Goal: Transaction & Acquisition: Purchase product/service

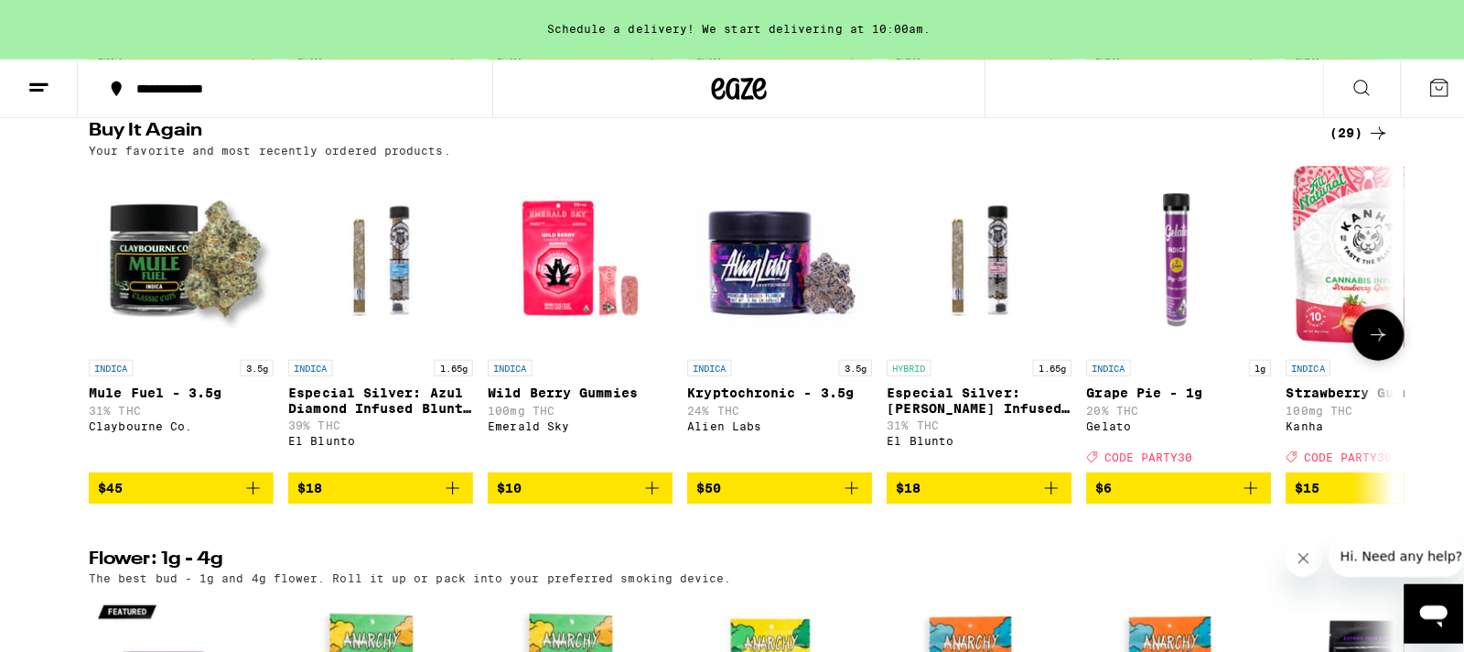
scroll to position [1459, 0]
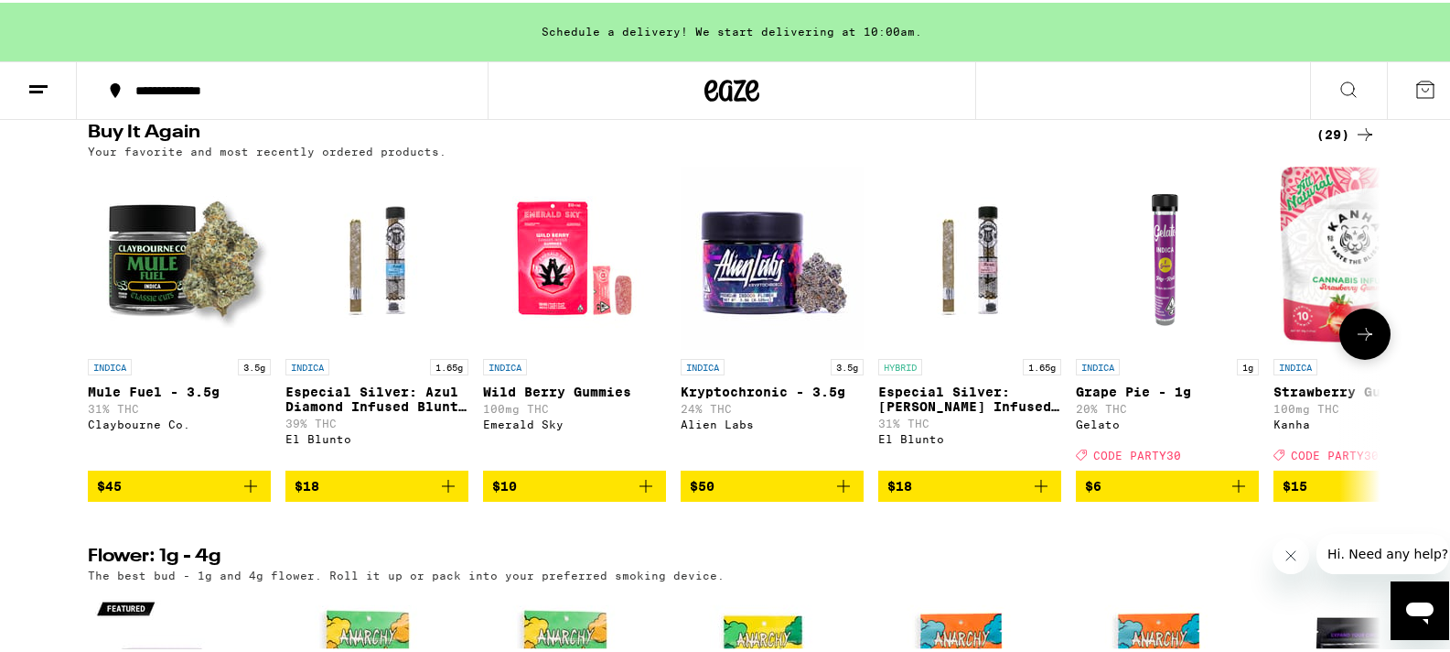
click at [245, 494] on icon "Add to bag" at bounding box center [251, 483] width 22 height 22
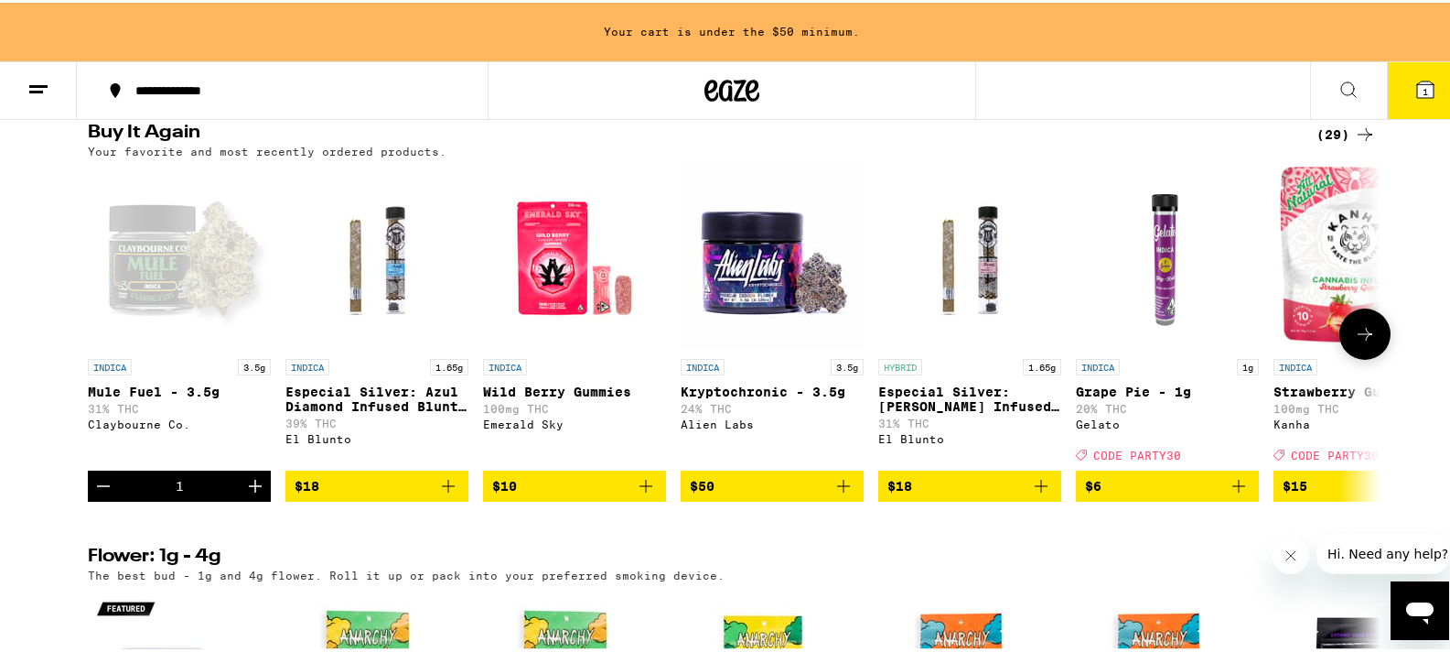
click at [245, 494] on icon "Increment" at bounding box center [255, 483] width 22 height 22
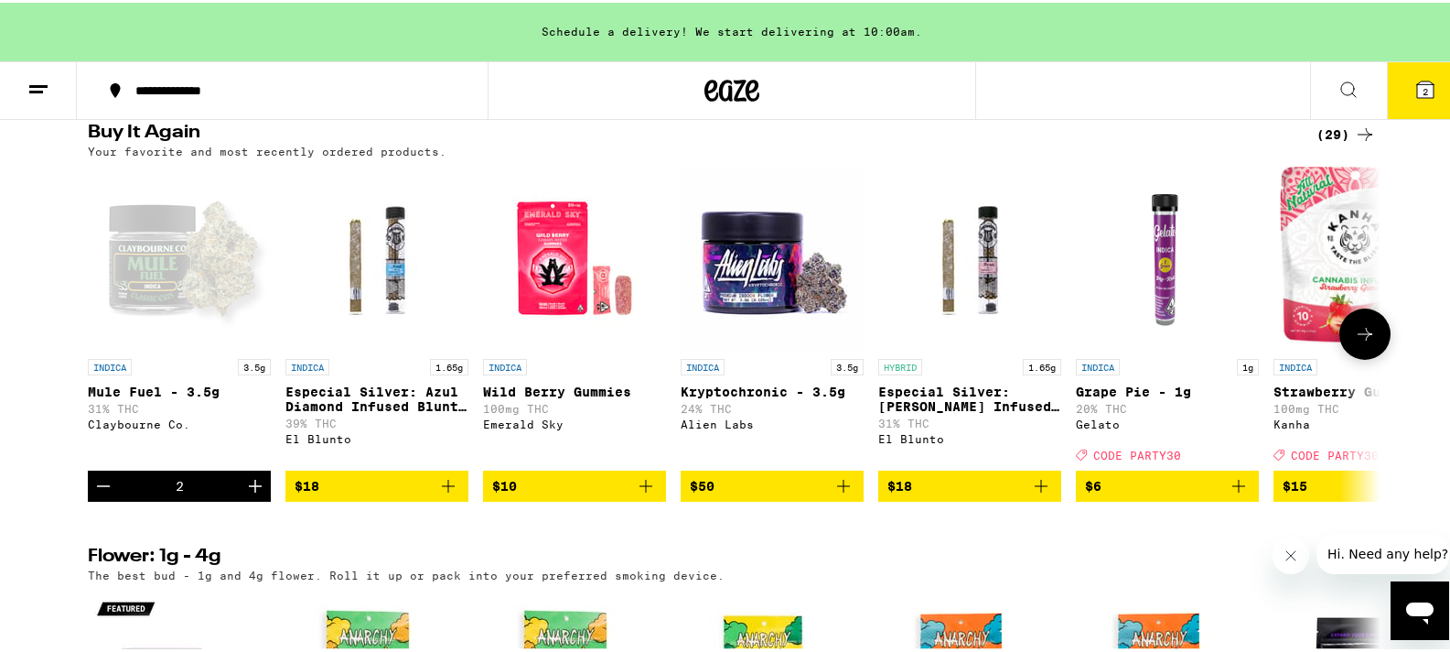
click at [442, 490] on icon "Add to bag" at bounding box center [448, 483] width 13 height 13
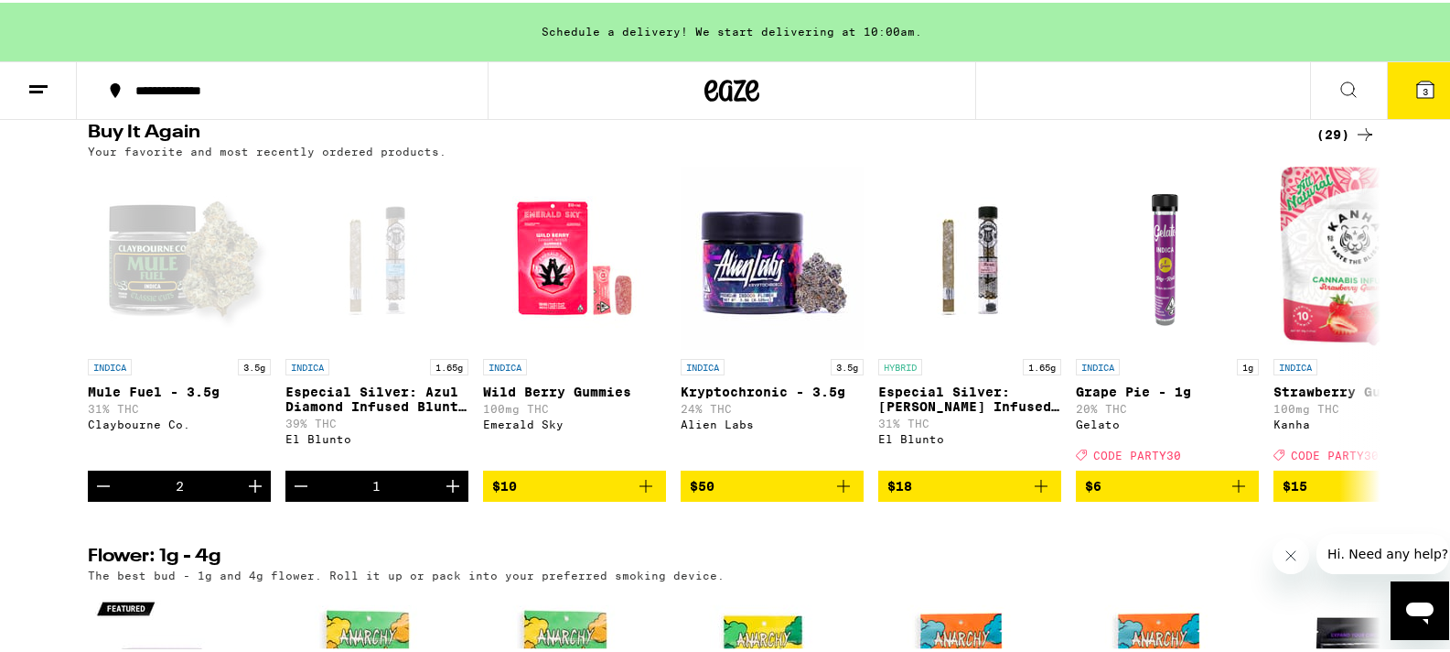
click at [1423, 90] on span "3" at bounding box center [1425, 88] width 5 height 11
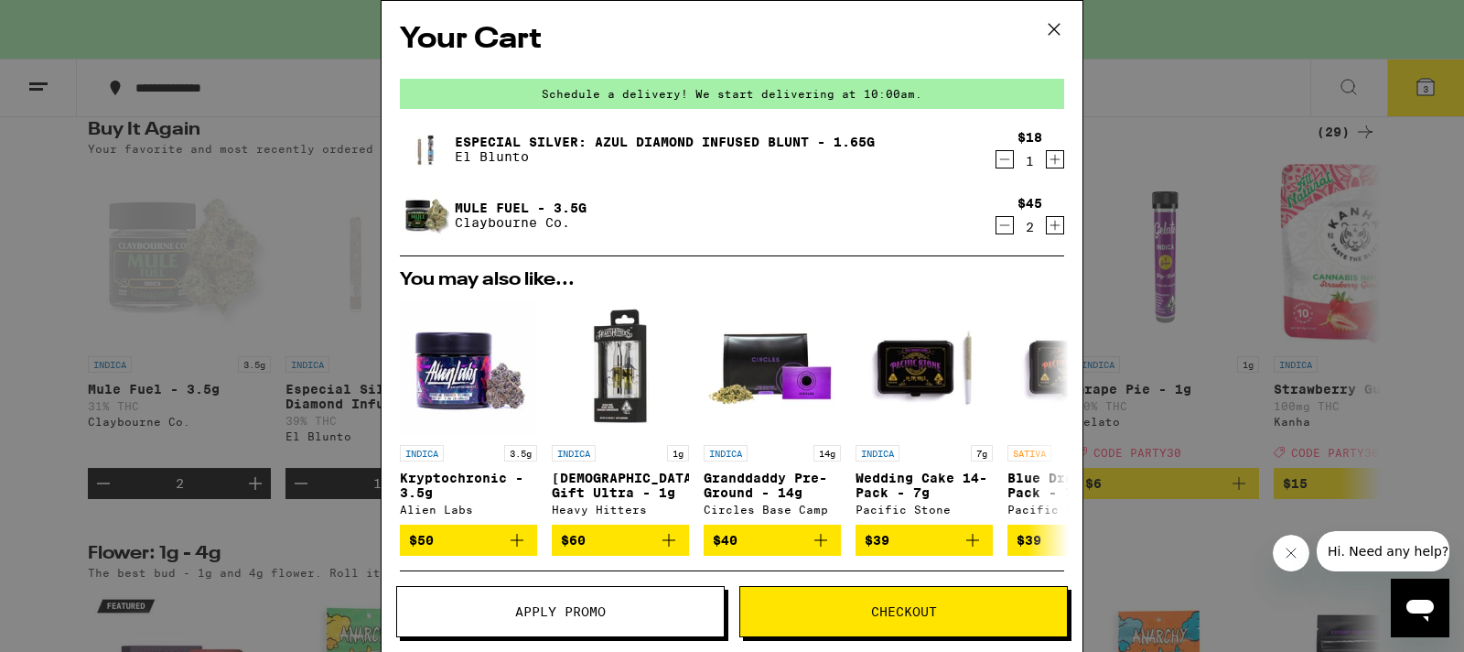
click at [997, 226] on icon "Decrement" at bounding box center [1005, 225] width 16 height 22
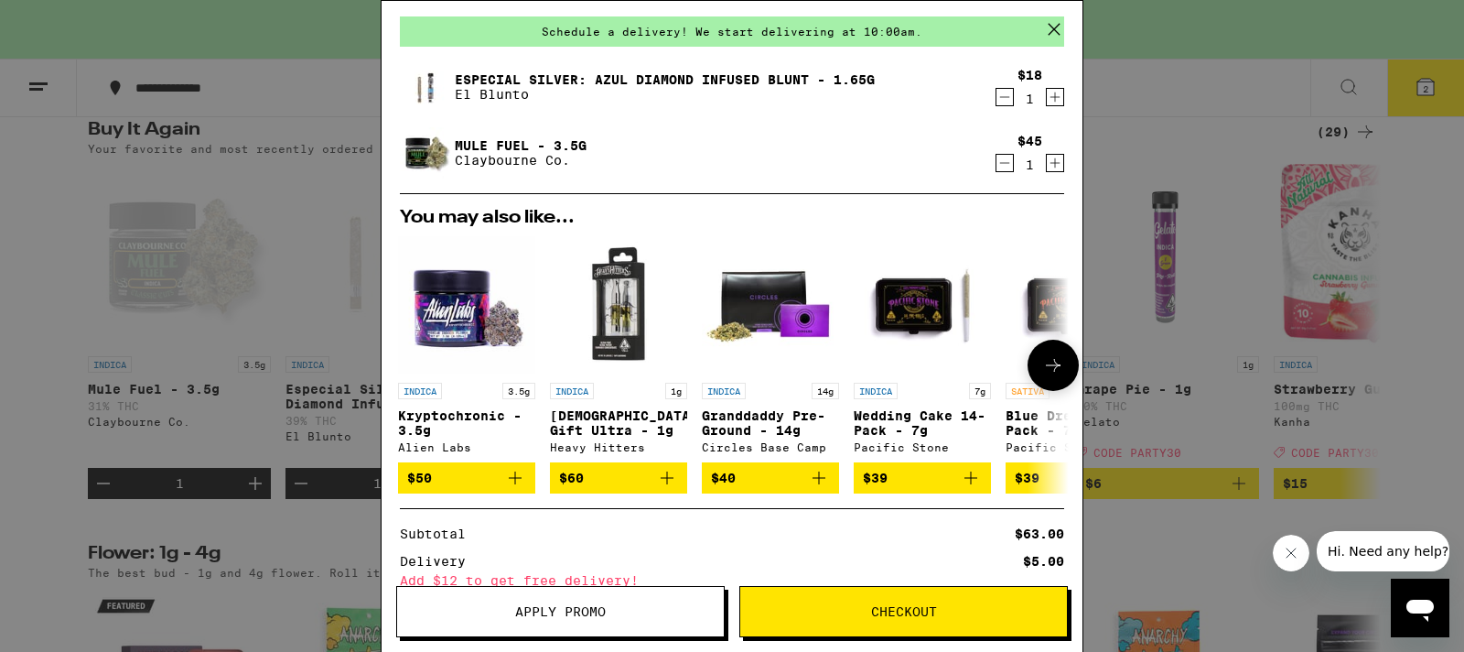
scroll to position [58, 0]
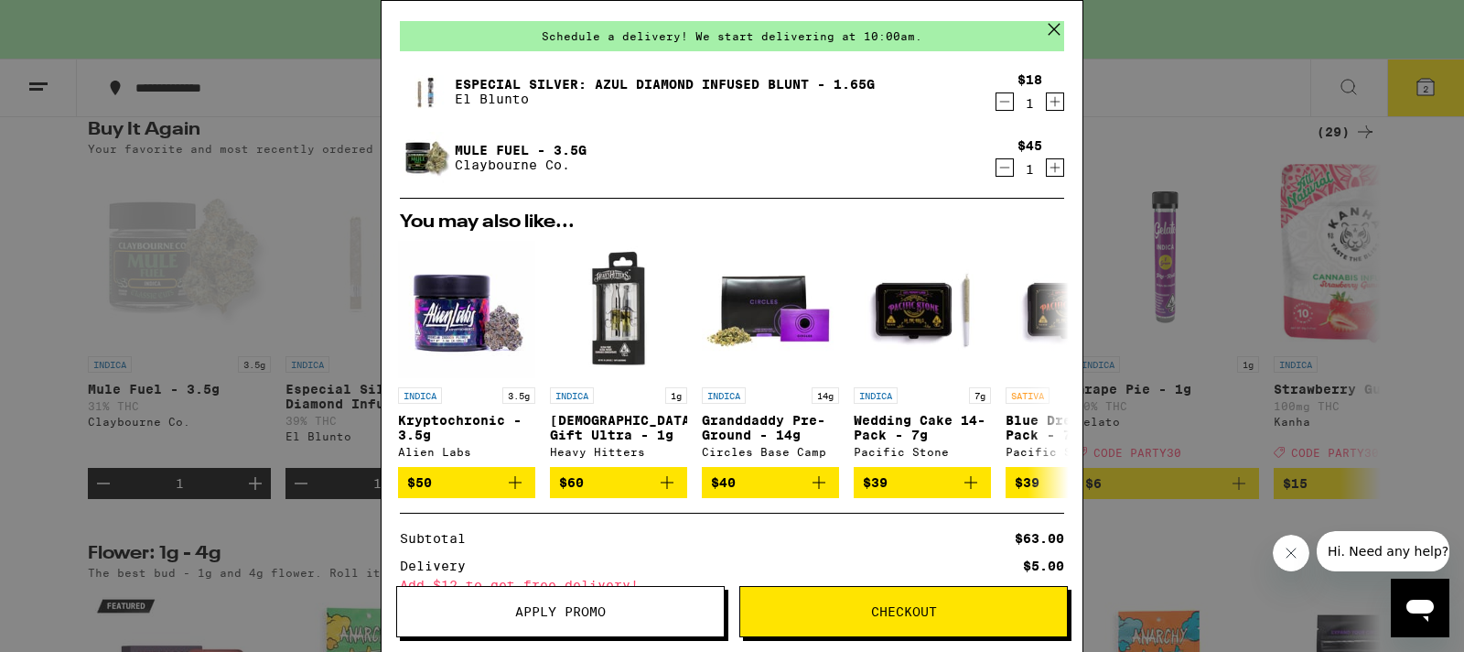
click at [1047, 105] on icon "Increment" at bounding box center [1055, 102] width 16 height 22
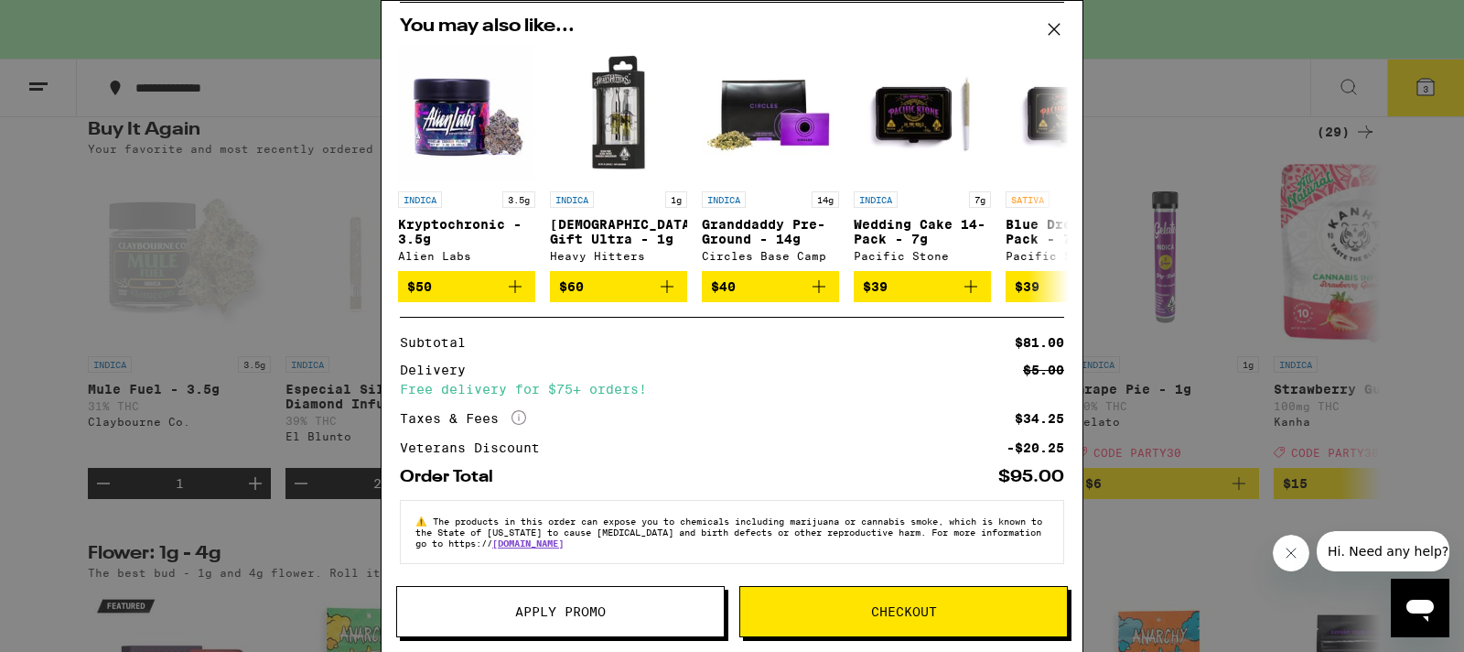
scroll to position [264, 0]
click at [831, 600] on button "Checkout" at bounding box center [903, 611] width 329 height 51
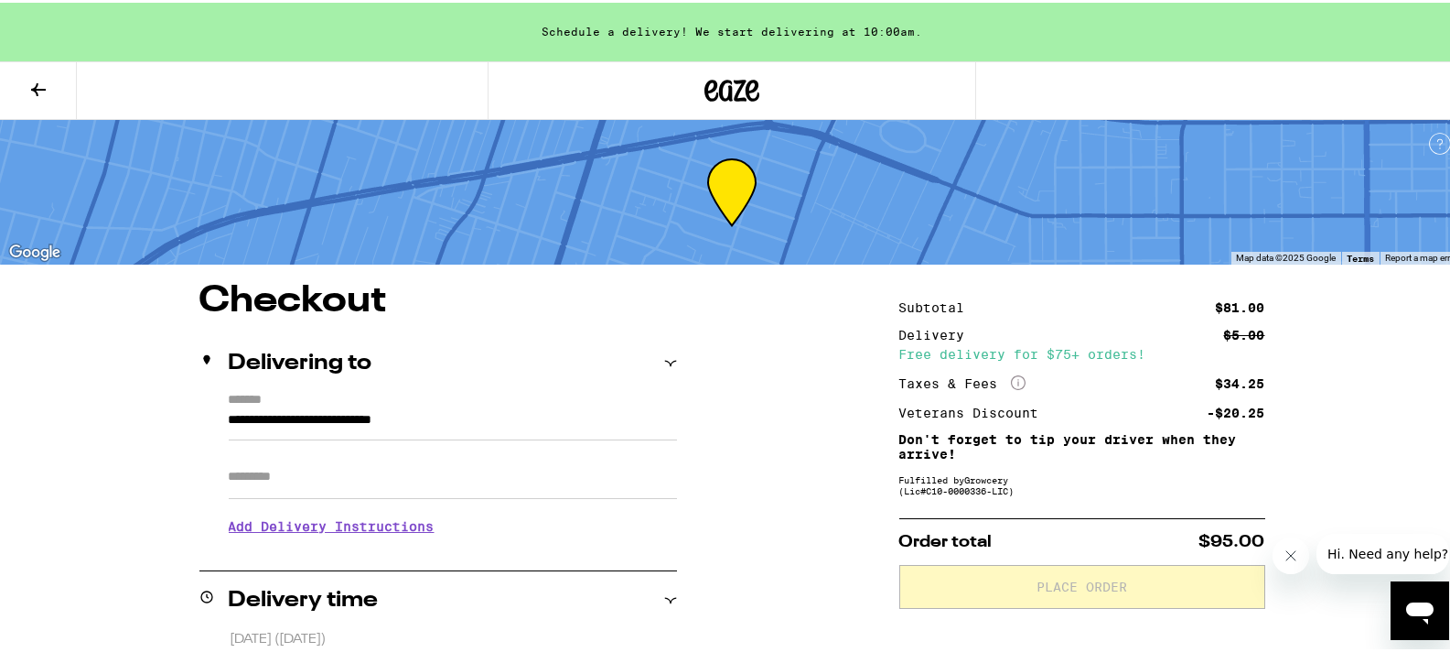
click at [324, 486] on input "Apt/Suite" at bounding box center [453, 474] width 448 height 44
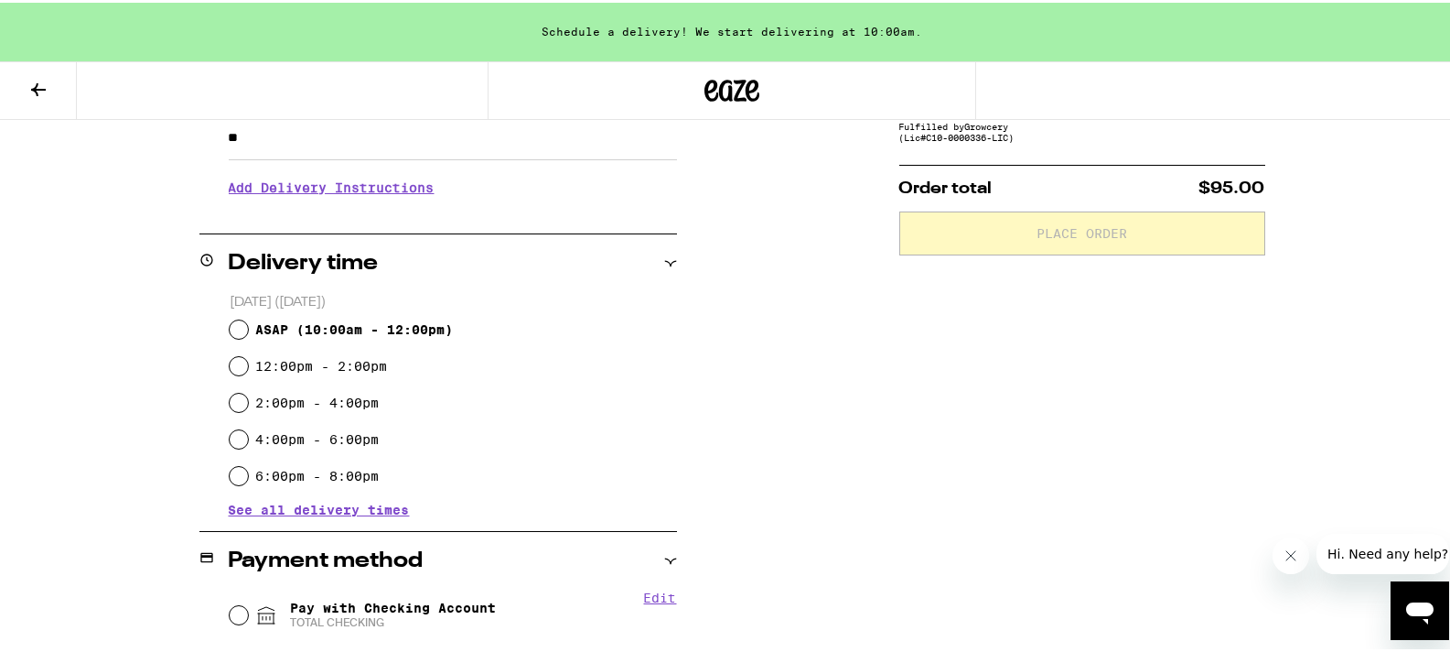
scroll to position [382, 0]
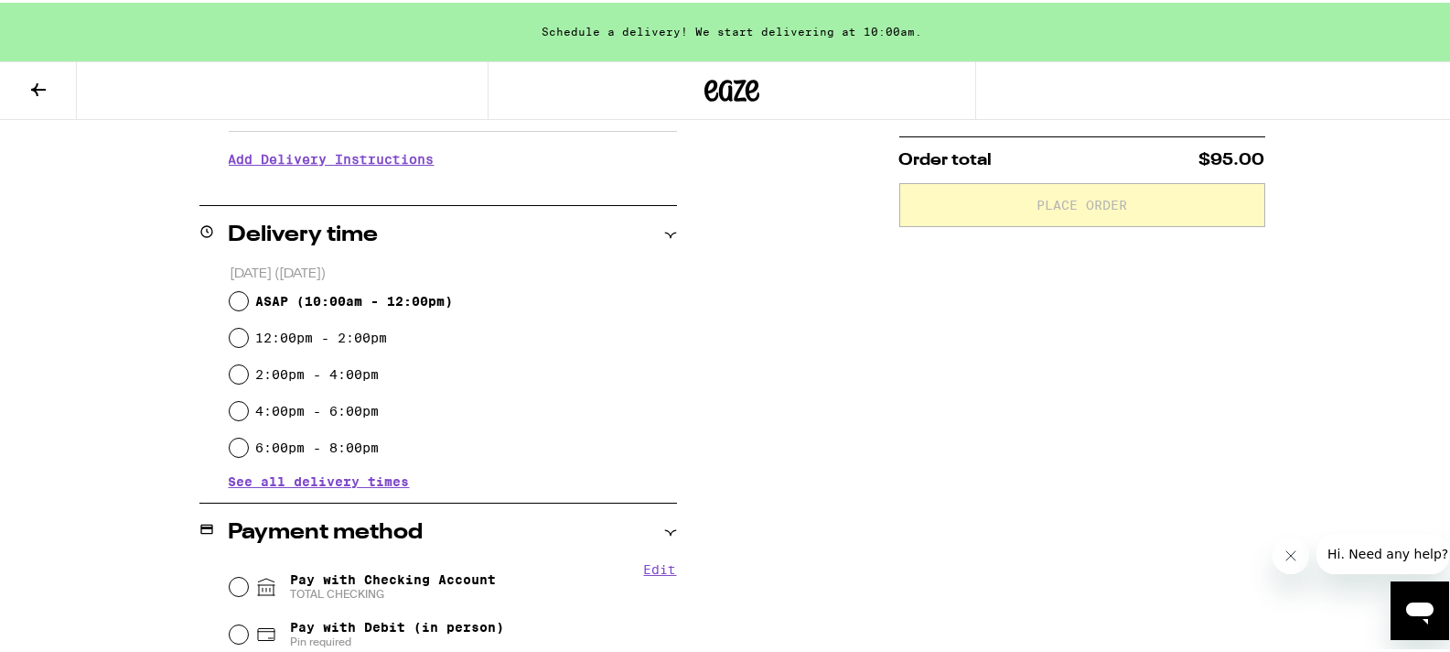
type input "**"
click at [232, 296] on input "ASAP ( 10:00am - 12:00pm )" at bounding box center [239, 298] width 18 height 18
radio input "true"
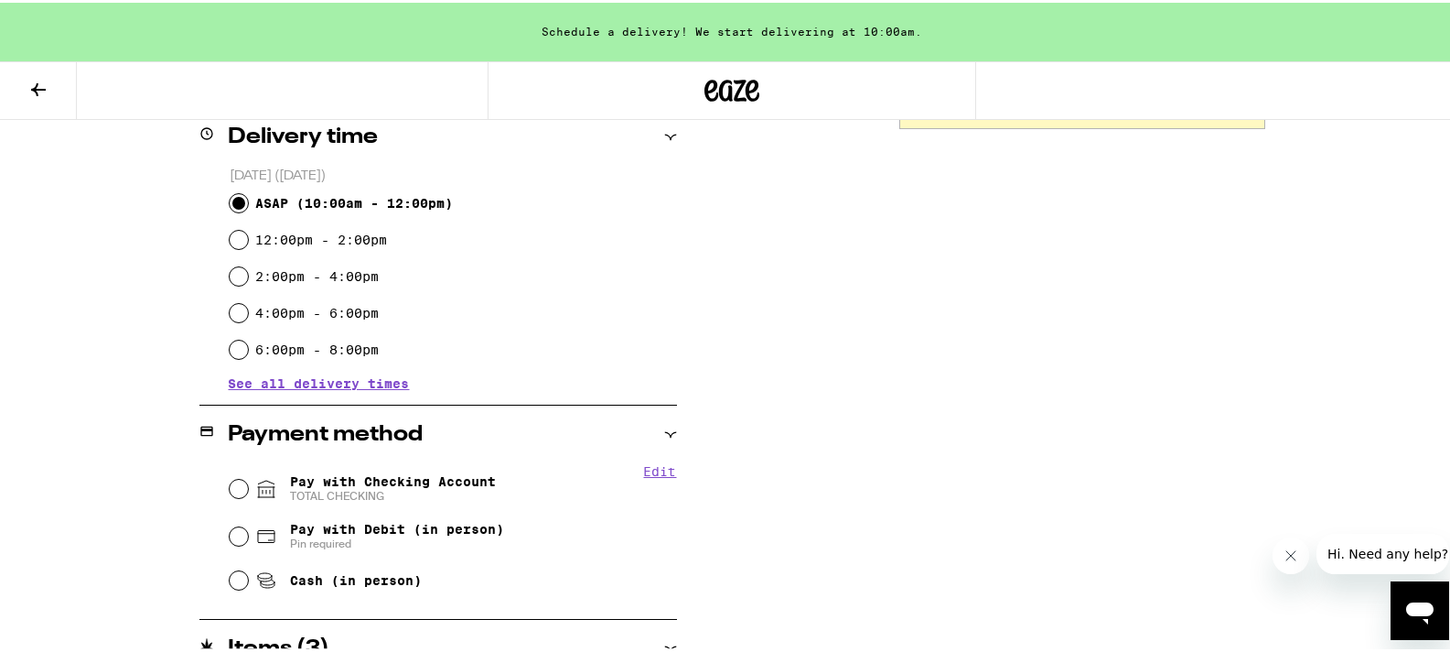
scroll to position [525, 0]
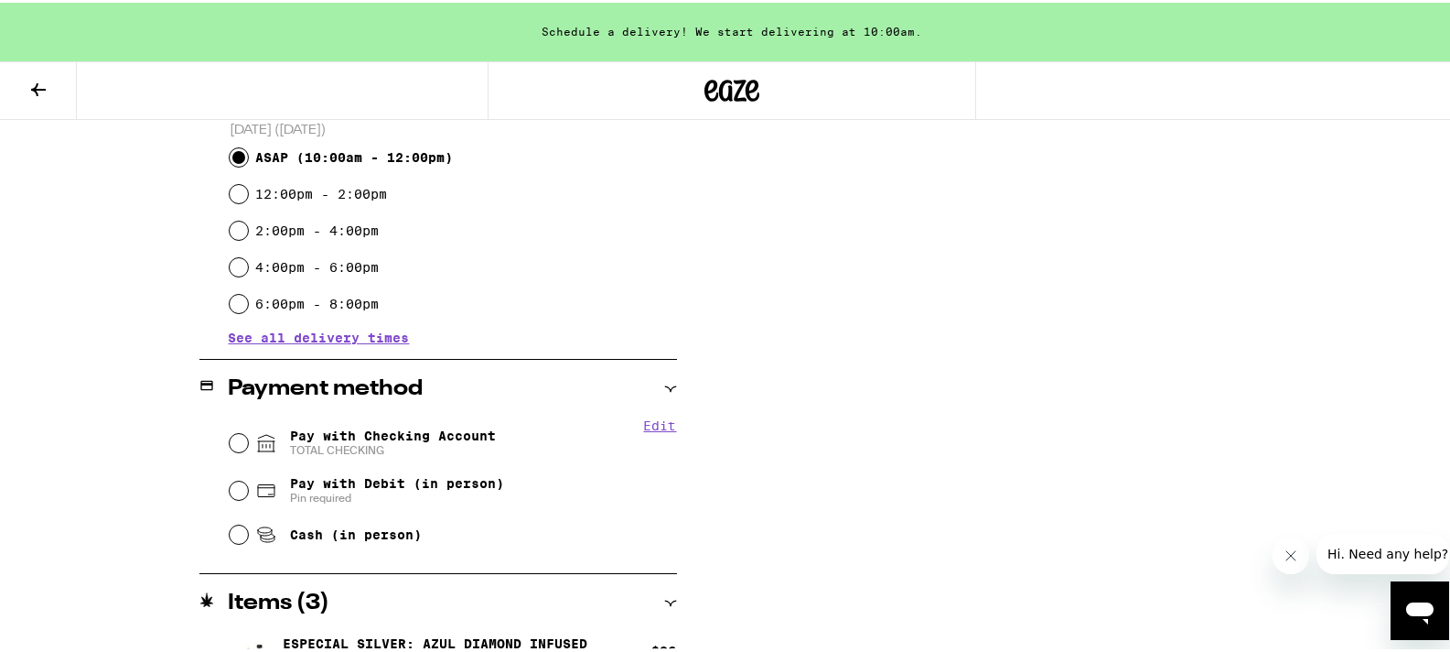
drag, startPoint x: 233, startPoint y: 437, endPoint x: 407, endPoint y: 447, distance: 174.1
click at [233, 437] on input "Pay with Checking Account TOTAL CHECKING" at bounding box center [239, 440] width 18 height 18
radio input "true"
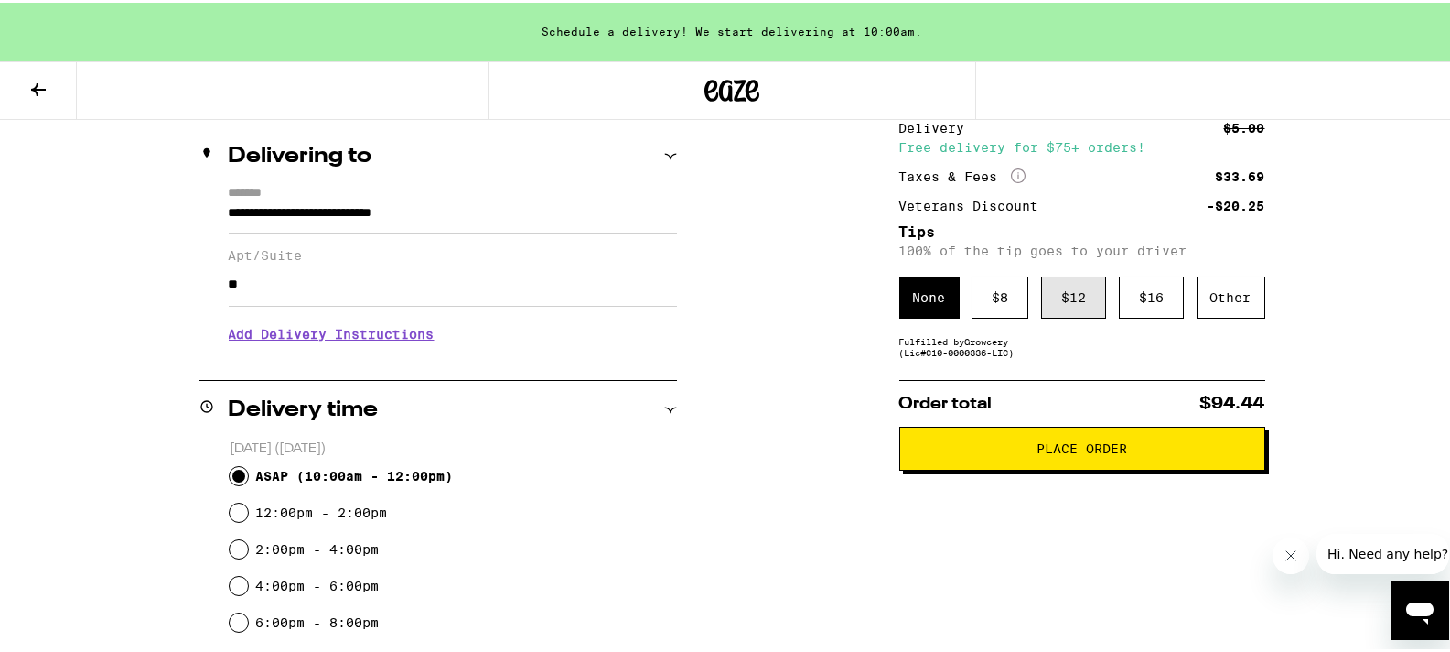
scroll to position [206, 0]
click at [1062, 305] on div "$ 12" at bounding box center [1073, 296] width 65 height 42
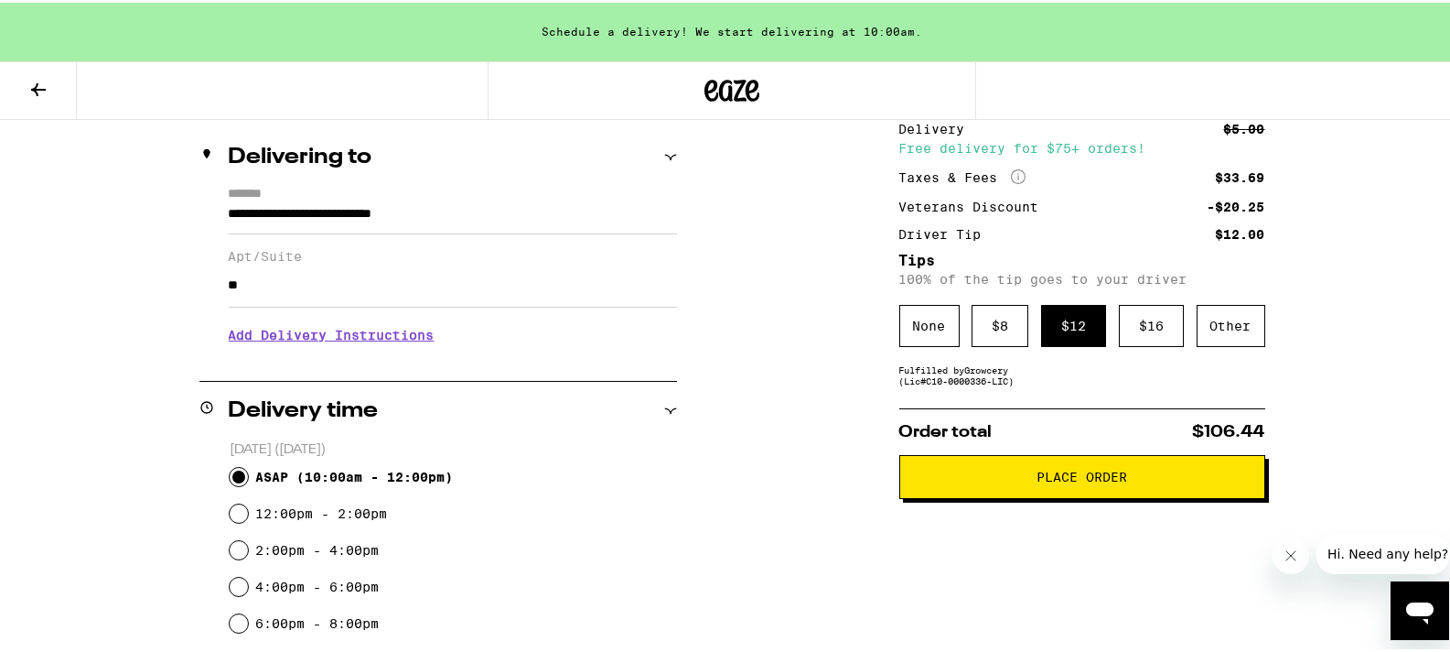
click at [1073, 478] on span "Place Order" at bounding box center [1082, 474] width 91 height 13
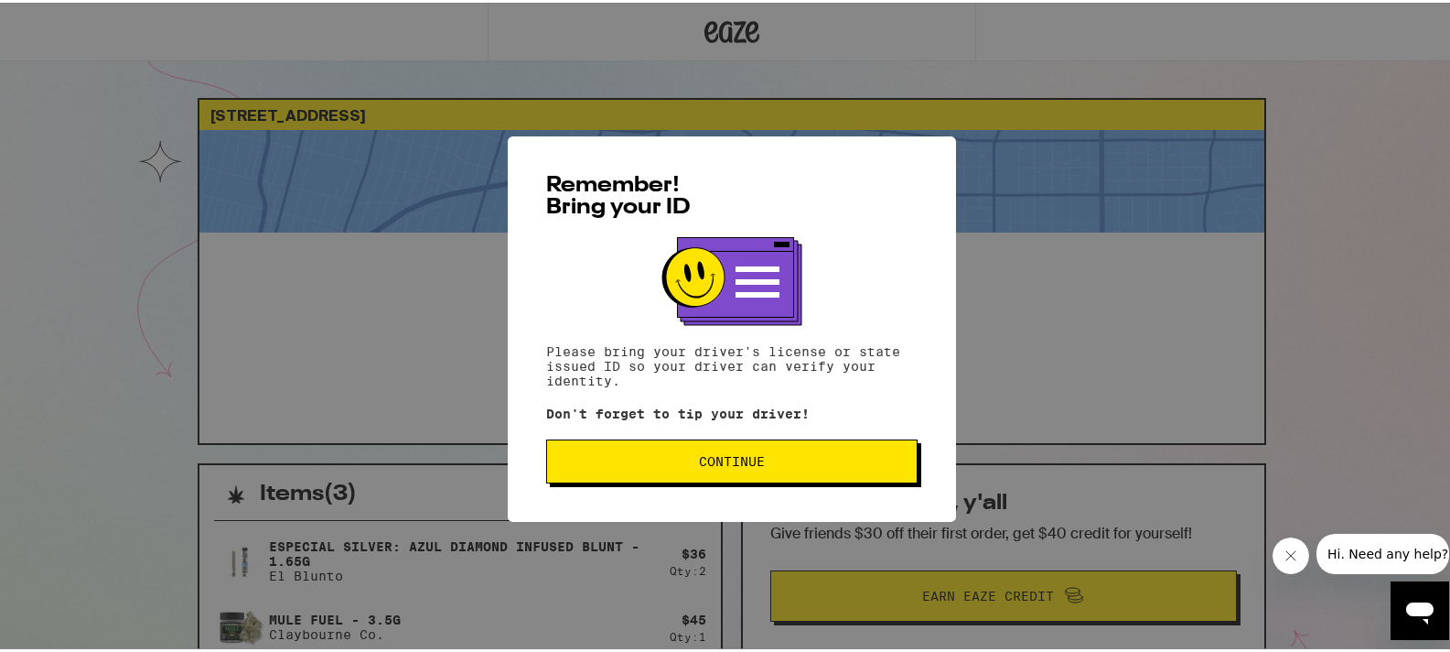
click at [735, 456] on span "Continue" at bounding box center [732, 458] width 66 height 13
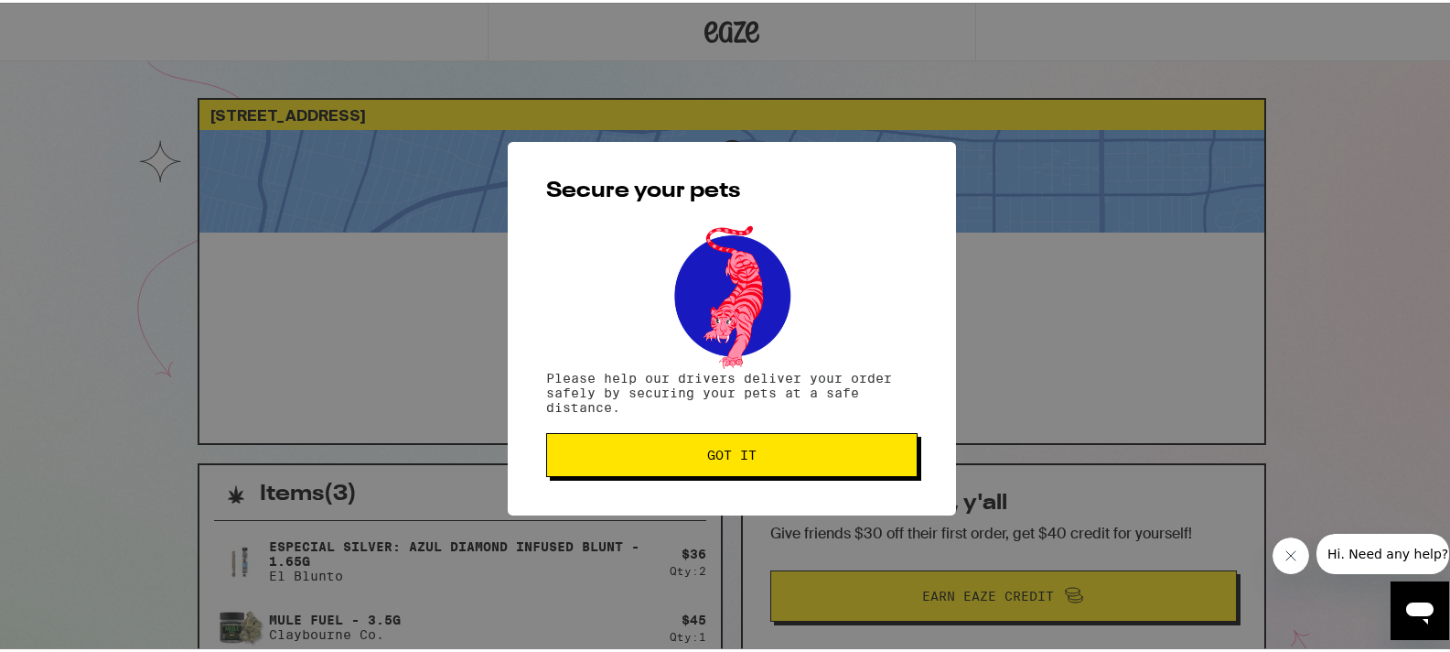
click at [735, 456] on span "Got it" at bounding box center [731, 452] width 49 height 13
